Goal: Find contact information: Find contact information

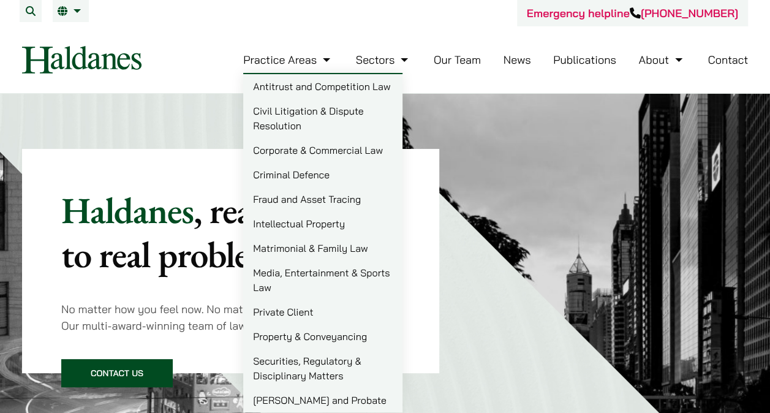
click at [306, 113] on link "Civil Litigation & Dispute Resolution" at bounding box center [322, 118] width 159 height 39
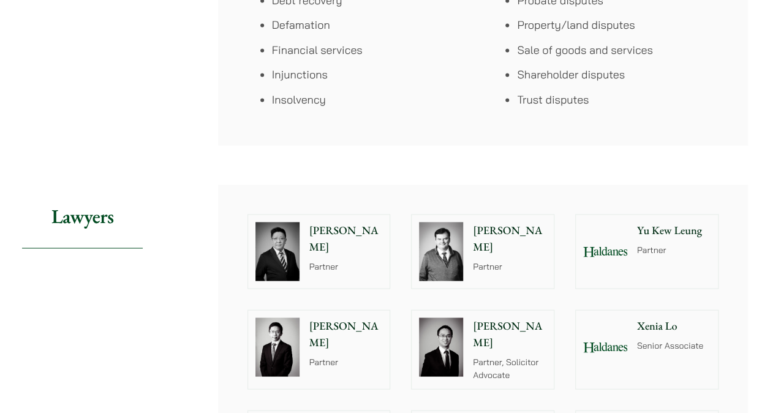
scroll to position [1025, 0]
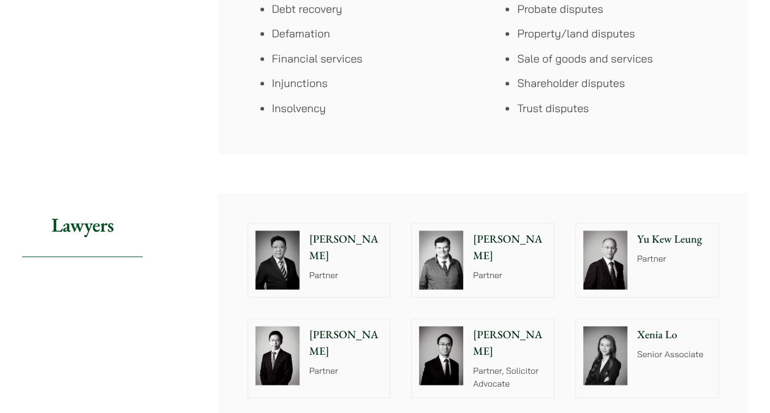
click at [516, 328] on p "Nathan Wong" at bounding box center [510, 342] width 74 height 33
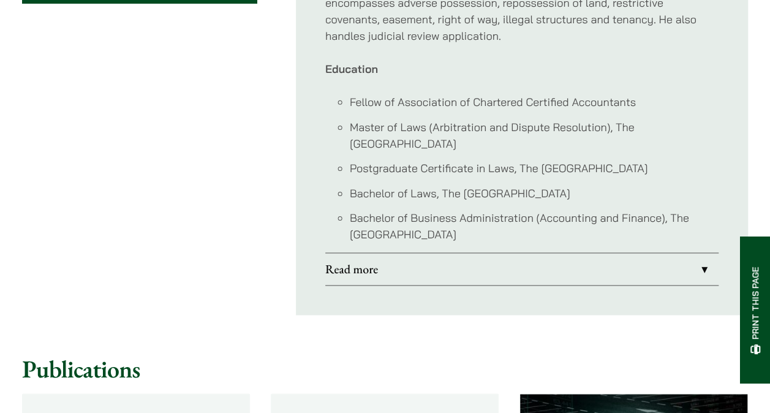
scroll to position [771, 0]
